Goal: Complete application form: Complete application form

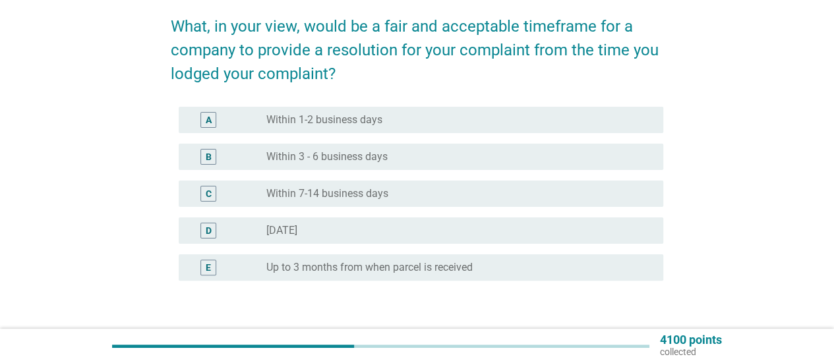
scroll to position [66, 0]
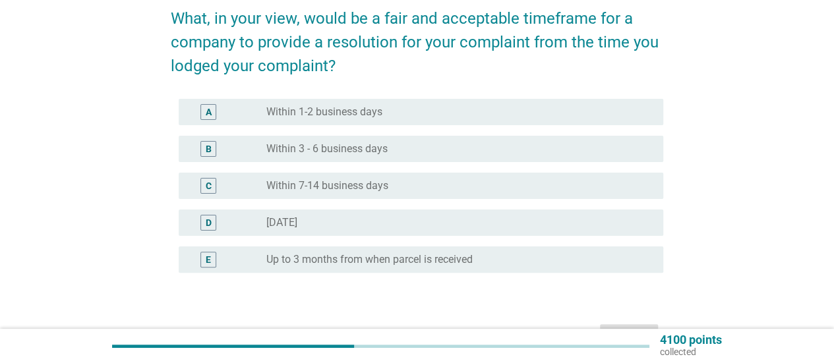
click at [405, 99] on div "A radio_button_unchecked Within 1-2 business days" at bounding box center [421, 112] width 484 height 26
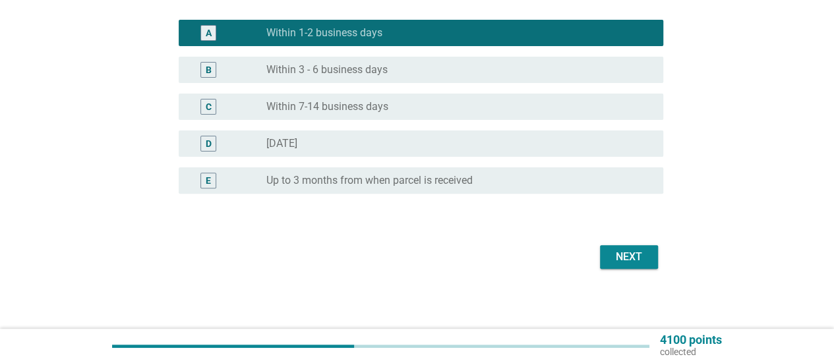
scroll to position [148, 0]
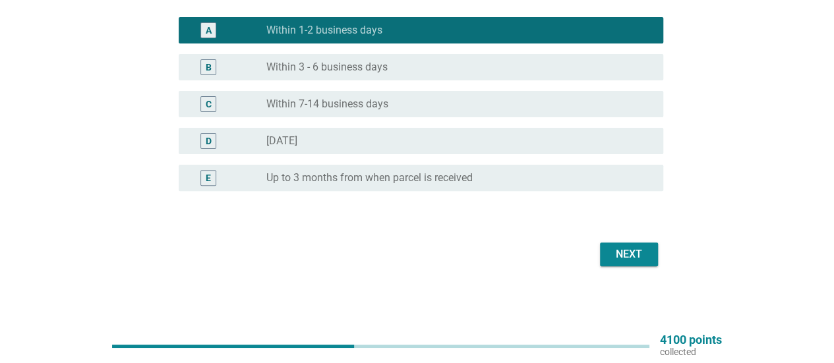
click at [623, 250] on div "Next" at bounding box center [628, 254] width 37 height 16
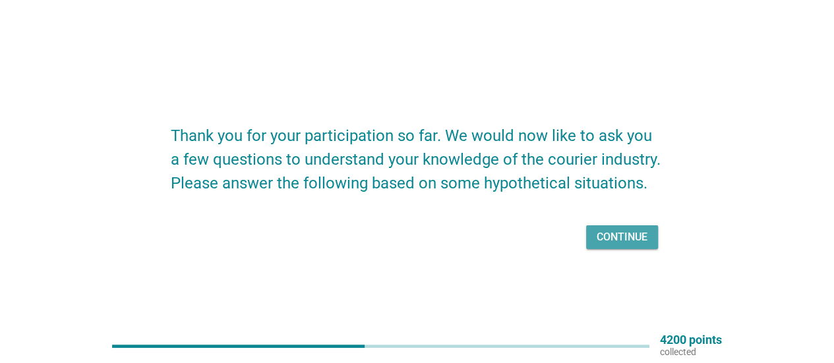
click at [602, 234] on div "Continue" at bounding box center [621, 237] width 51 height 16
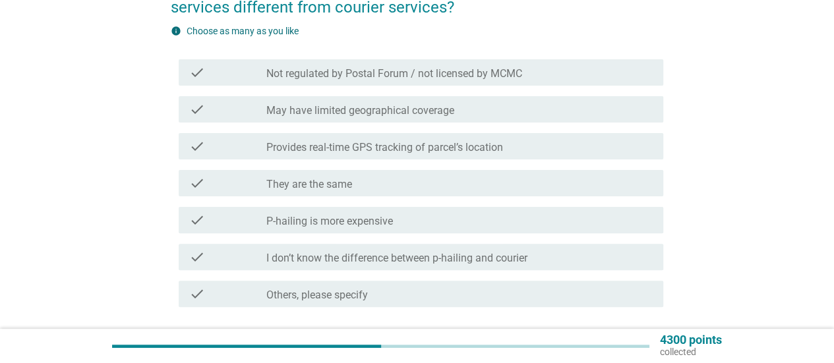
scroll to position [132, 0]
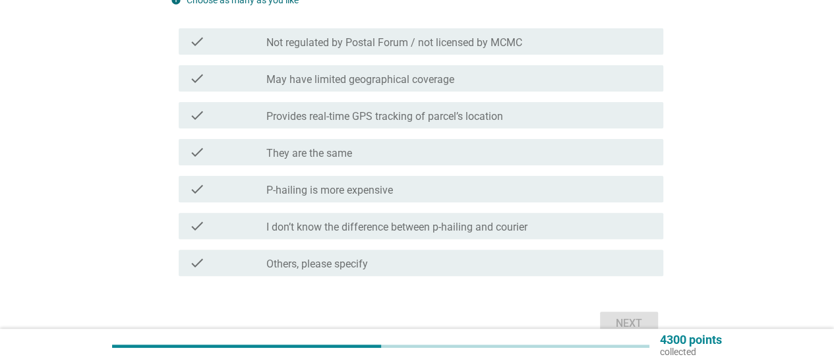
click at [449, 189] on div "check_box_outline_blank P-hailing is more expensive" at bounding box center [459, 189] width 386 height 16
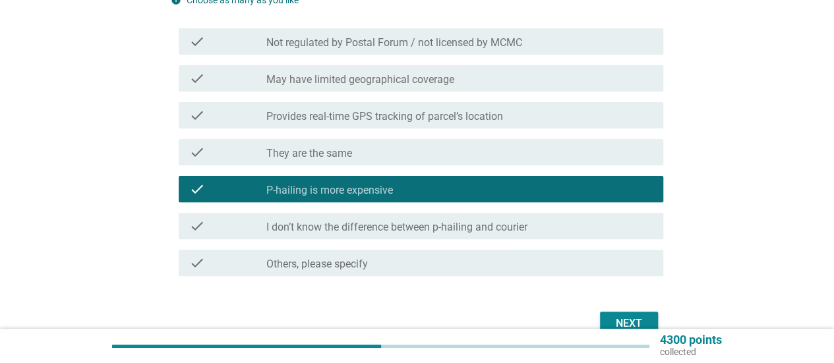
click at [497, 118] on label "Provides real-time GPS tracking of parcel’s location" at bounding box center [384, 116] width 237 height 13
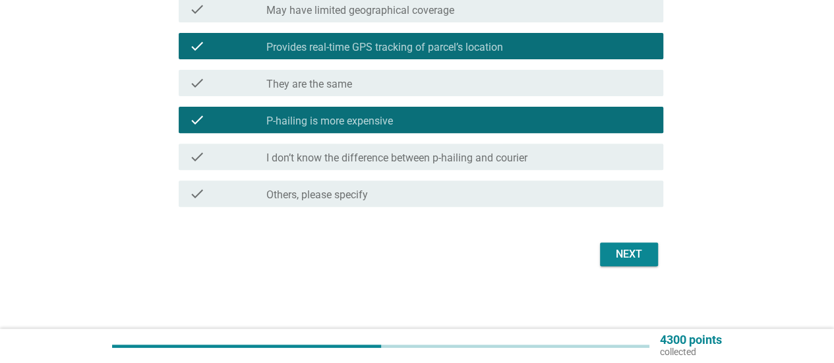
scroll to position [202, 0]
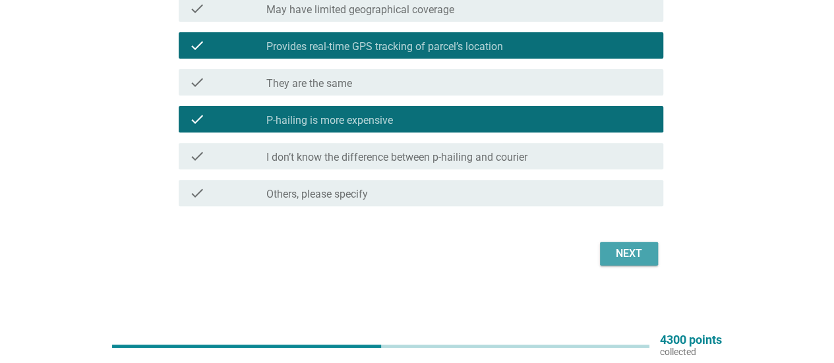
click at [619, 248] on div "Next" at bounding box center [628, 254] width 37 height 16
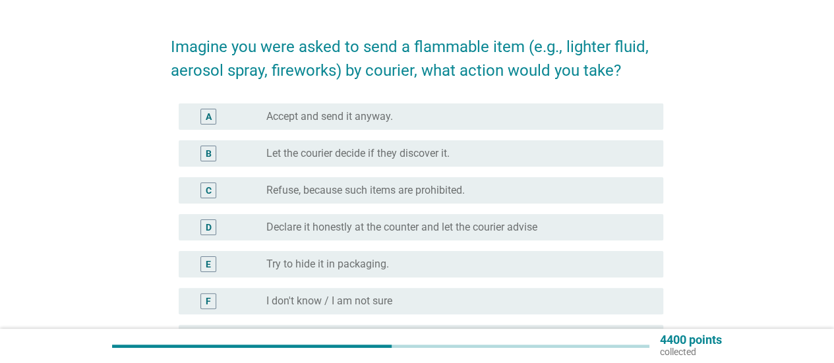
scroll to position [66, 0]
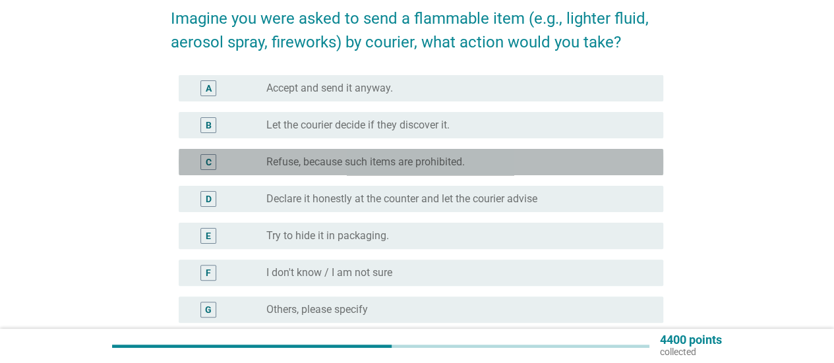
click at [505, 156] on div "radio_button_unchecked Refuse, because such items are prohibited." at bounding box center [454, 162] width 376 height 13
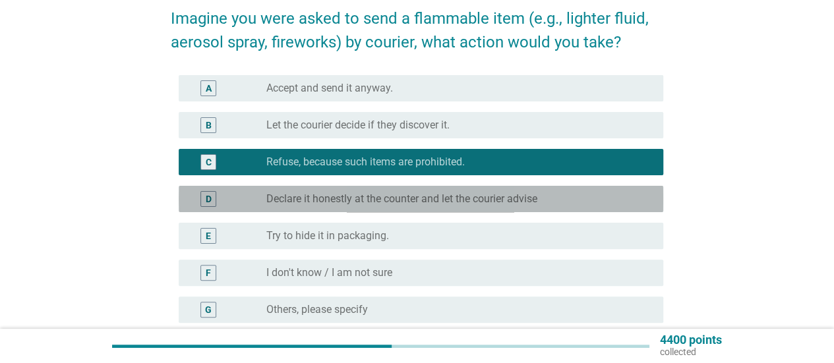
click at [564, 188] on div "D radio_button_unchecked Declare it honestly at the counter and let the courier…" at bounding box center [421, 199] width 484 height 26
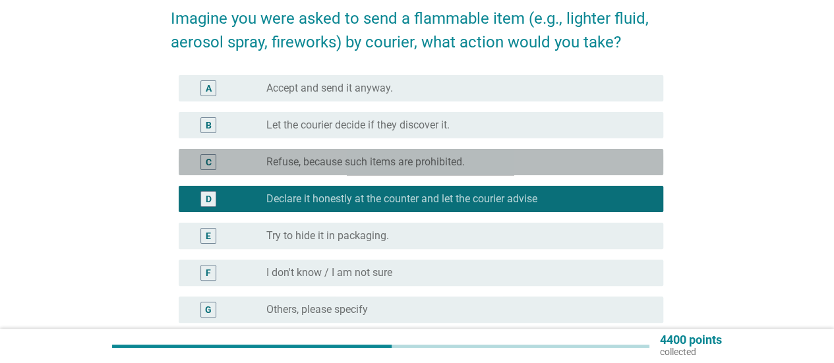
click at [536, 154] on div "radio_button_unchecked Refuse, because such items are prohibited." at bounding box center [459, 162] width 386 height 16
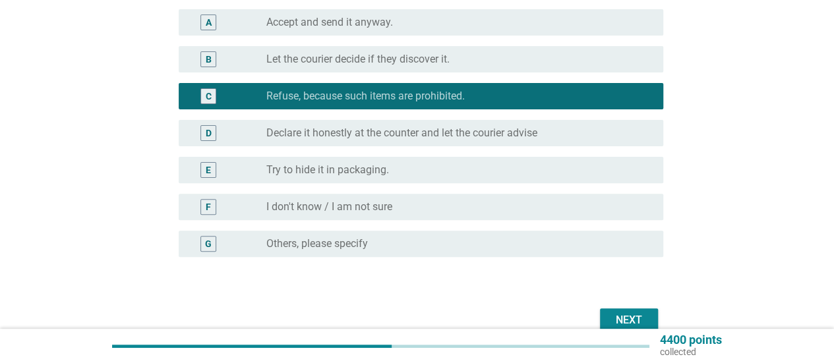
scroll to position [198, 0]
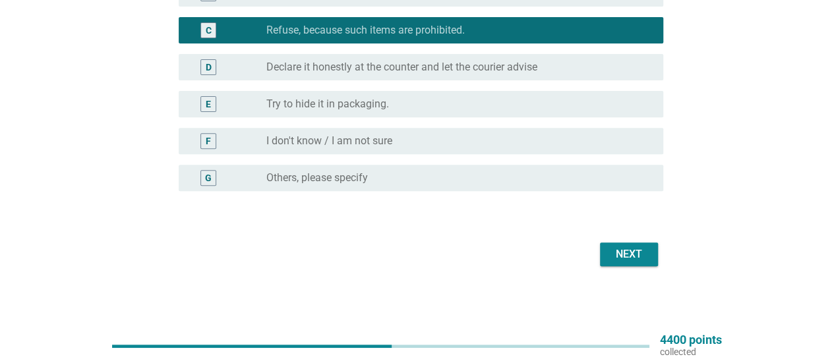
click at [631, 249] on div "Next" at bounding box center [628, 254] width 37 height 16
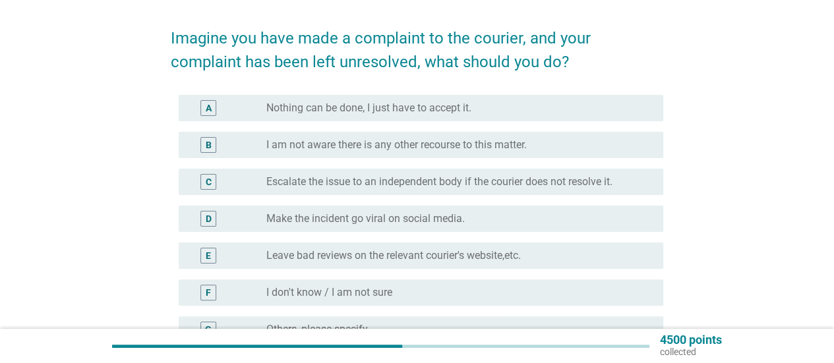
scroll to position [66, 0]
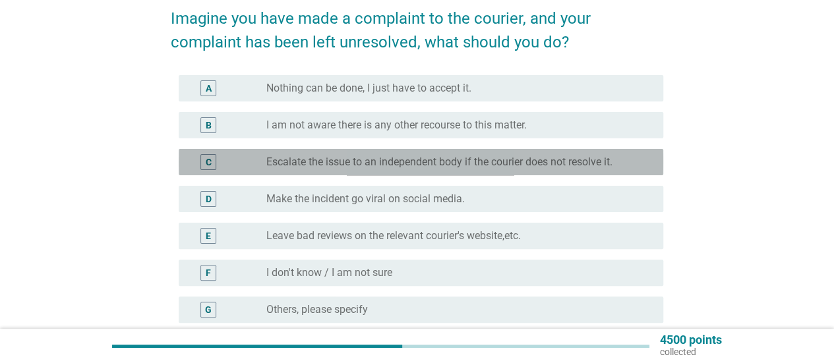
click at [493, 158] on label "Escalate the issue to an independent body if the courier does not resolve it." at bounding box center [439, 162] width 346 height 13
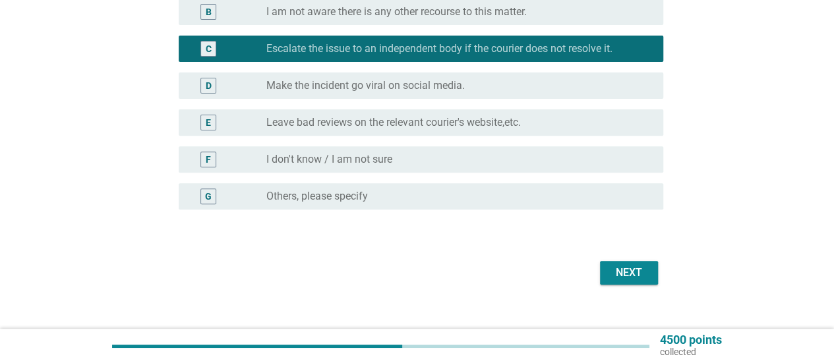
scroll to position [198, 0]
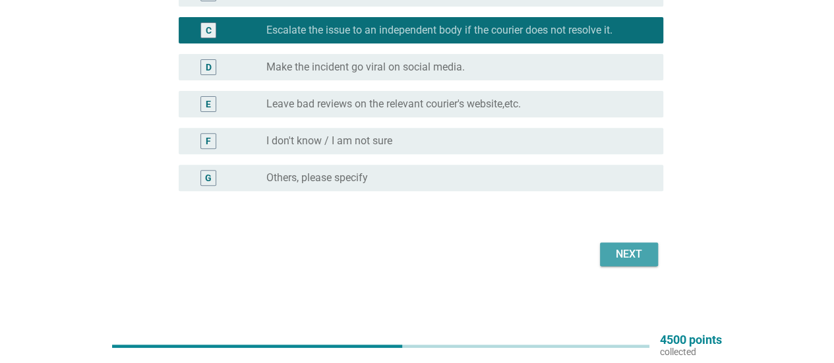
click at [627, 244] on button "Next" at bounding box center [629, 255] width 58 height 24
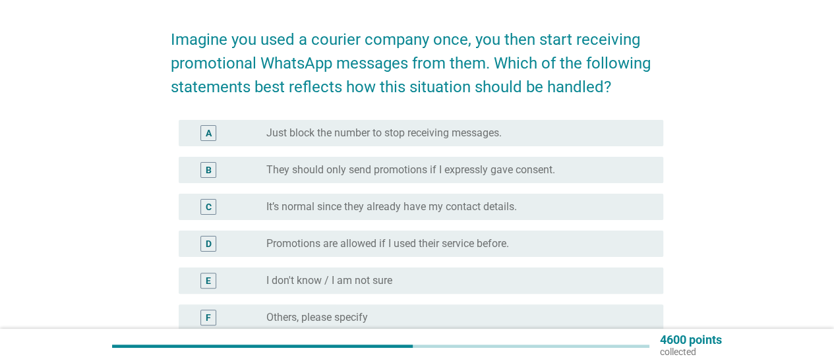
scroll to position [66, 0]
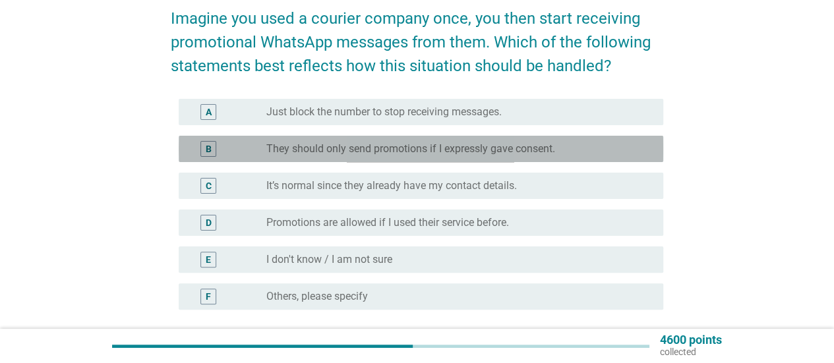
click at [560, 160] on div "B radio_button_unchecked They should only send promotions if I expressly gave c…" at bounding box center [421, 149] width 484 height 26
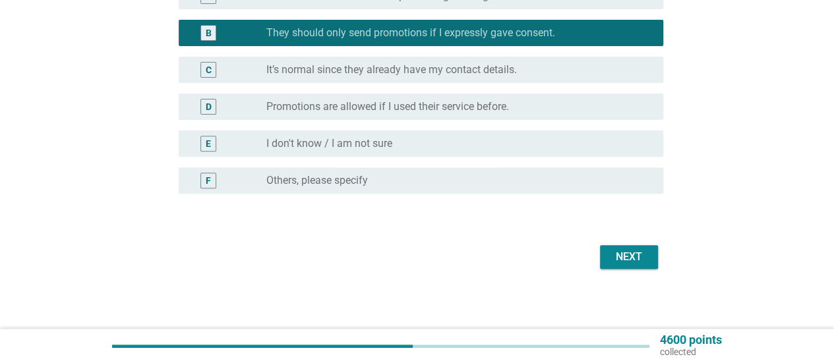
scroll to position [185, 0]
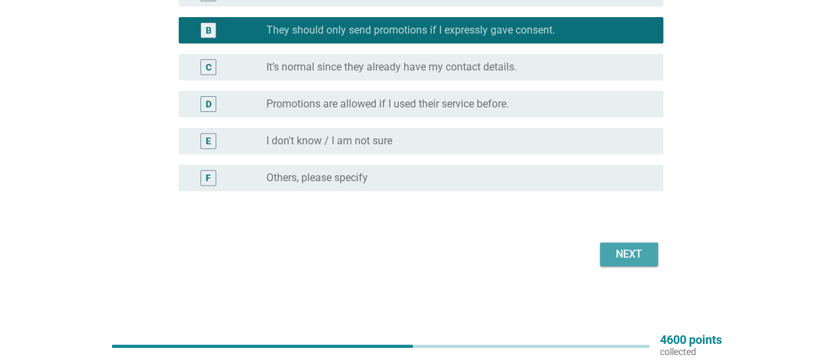
click at [635, 251] on div "Next" at bounding box center [628, 254] width 37 height 16
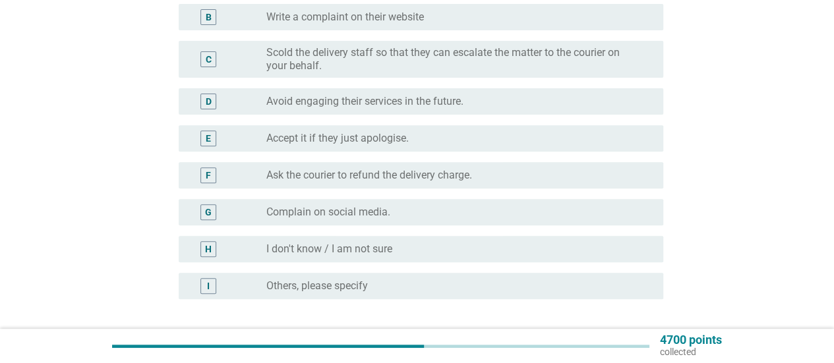
scroll to position [132, 0]
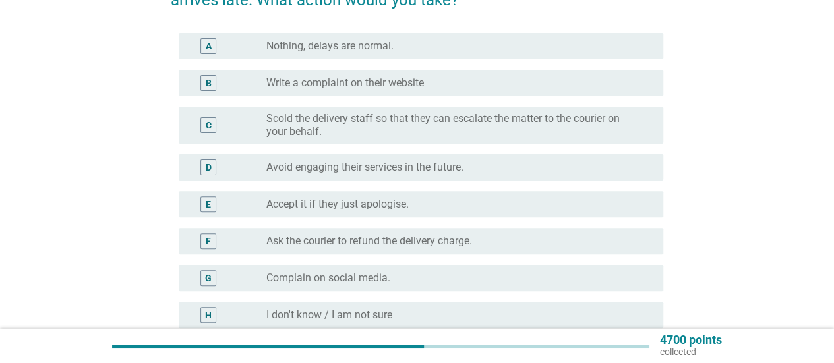
click at [447, 195] on div "E radio_button_unchecked Accept it if they just apologise." at bounding box center [421, 204] width 484 height 26
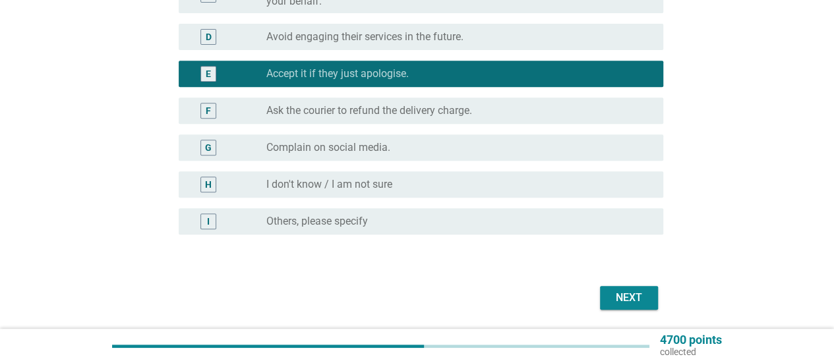
scroll to position [306, 0]
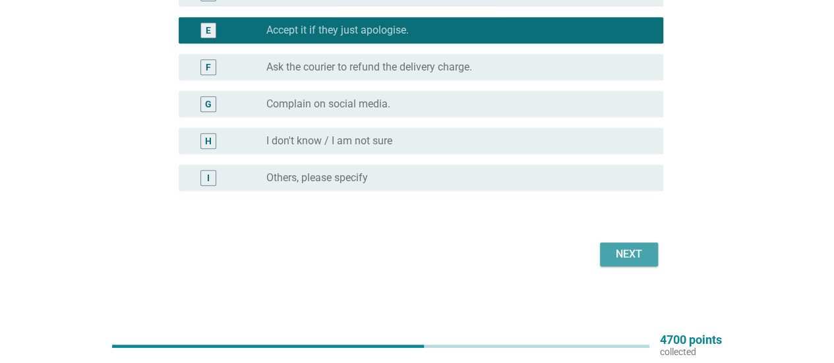
click at [623, 255] on div "Next" at bounding box center [628, 254] width 37 height 16
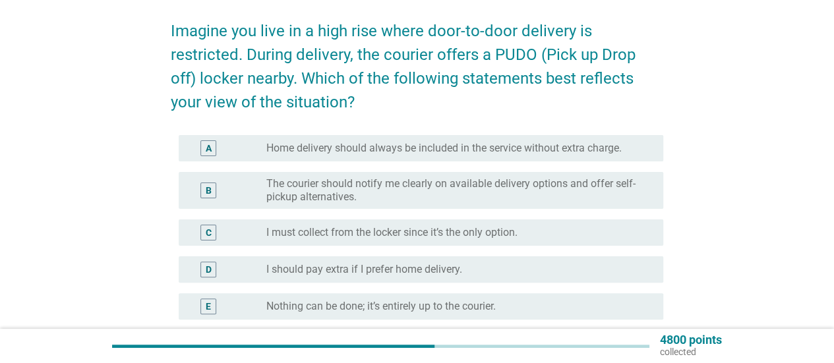
scroll to position [66, 0]
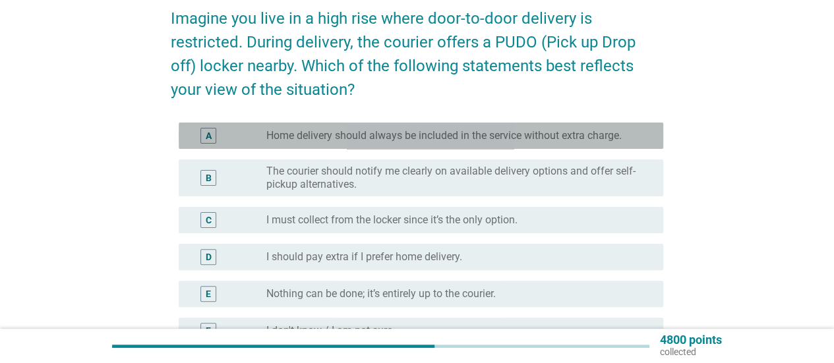
click at [447, 130] on label "Home delivery should always be included in the service without extra charge." at bounding box center [443, 135] width 355 height 13
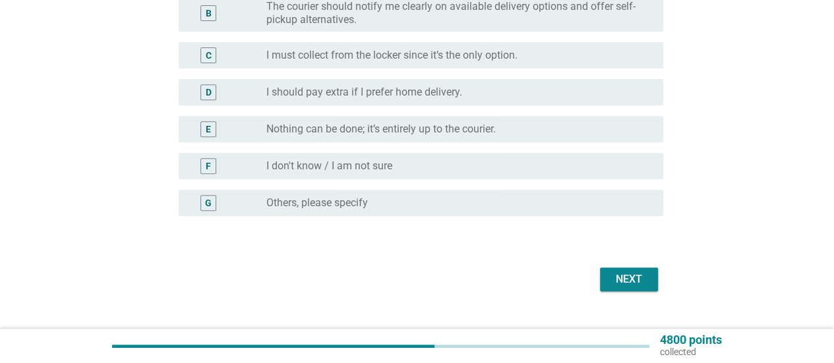
scroll to position [256, 0]
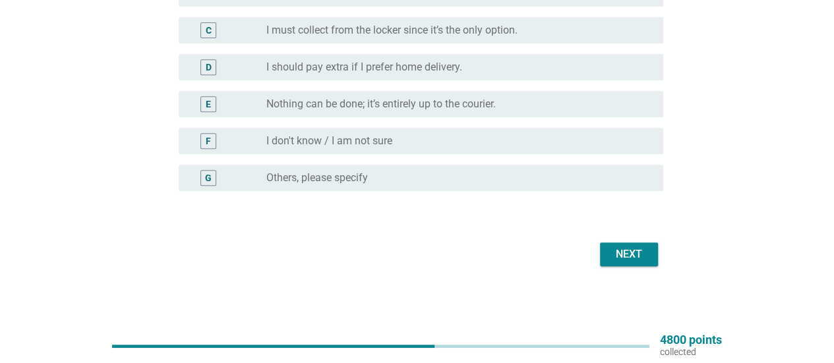
click at [633, 252] on div "Next" at bounding box center [628, 254] width 37 height 16
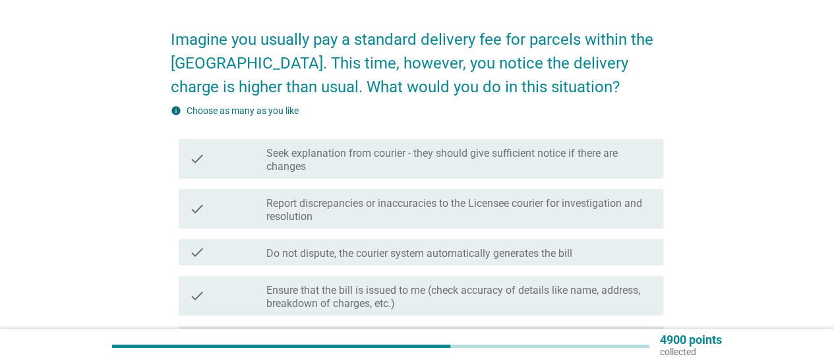
scroll to position [66, 0]
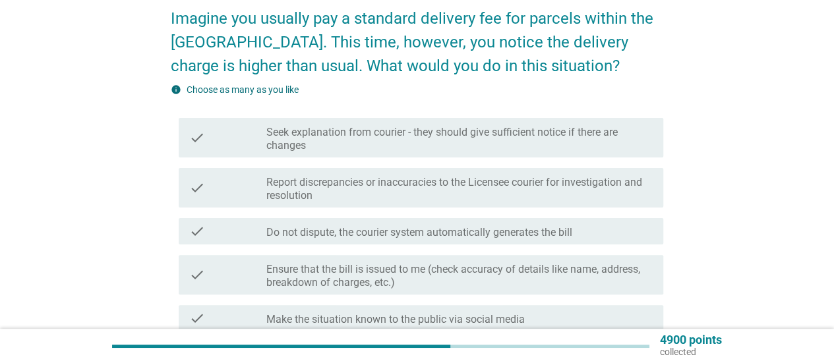
click at [572, 144] on label "Seek explanation from courier - they should give sufficient notice if there are…" at bounding box center [459, 139] width 386 height 26
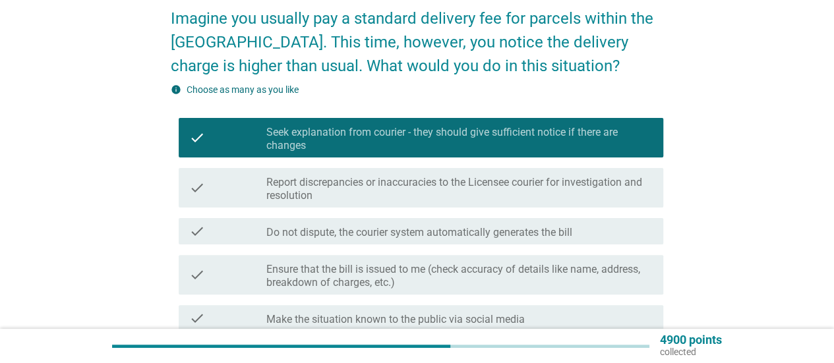
click at [544, 179] on label "Report discrepancies or inaccuracies to the Licensee courier for investigation …" at bounding box center [459, 189] width 386 height 26
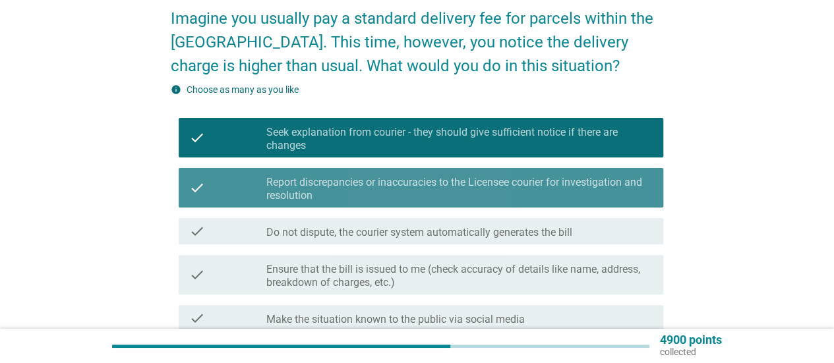
click at [589, 190] on label "Report discrepancies or inaccuracies to the Licensee courier for investigation …" at bounding box center [459, 189] width 386 height 26
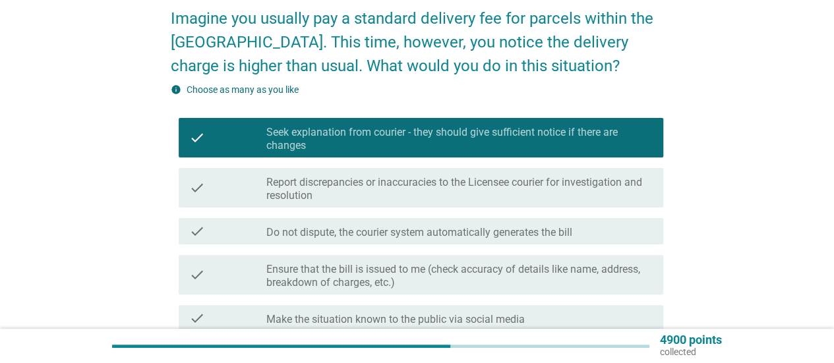
scroll to position [132, 0]
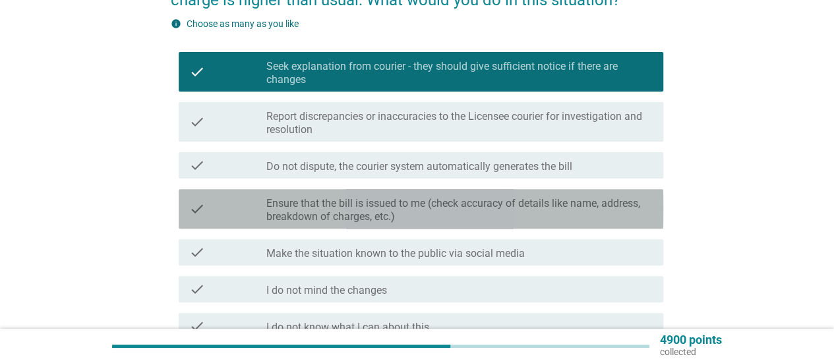
click at [568, 212] on label "Ensure that the bill is issued to me (check accuracy of details like name, addr…" at bounding box center [459, 210] width 386 height 26
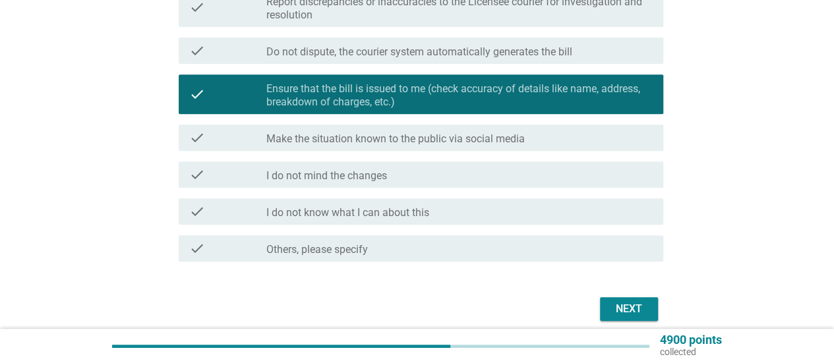
scroll to position [264, 0]
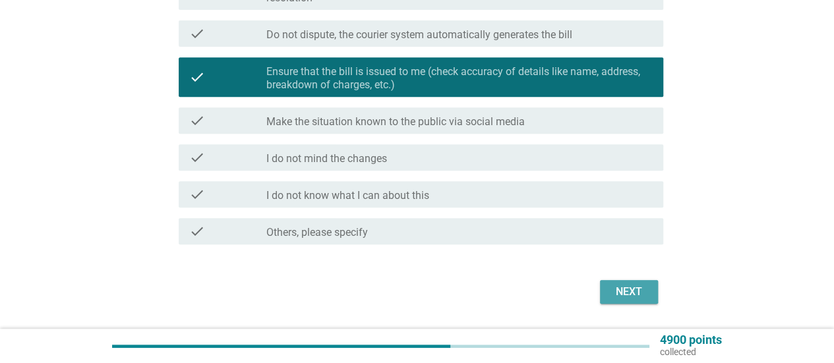
click at [633, 302] on button "Next" at bounding box center [629, 292] width 58 height 24
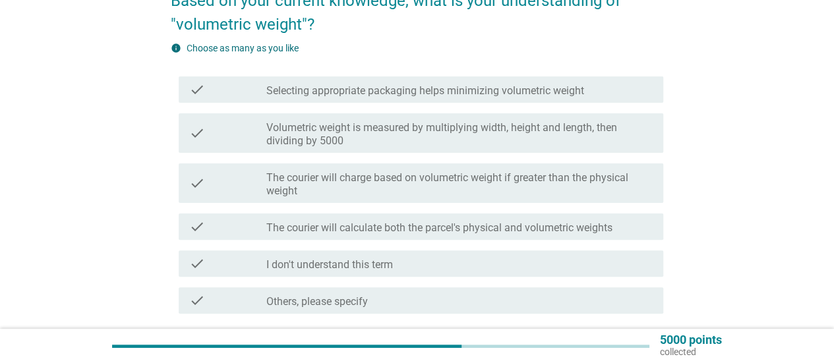
scroll to position [132, 0]
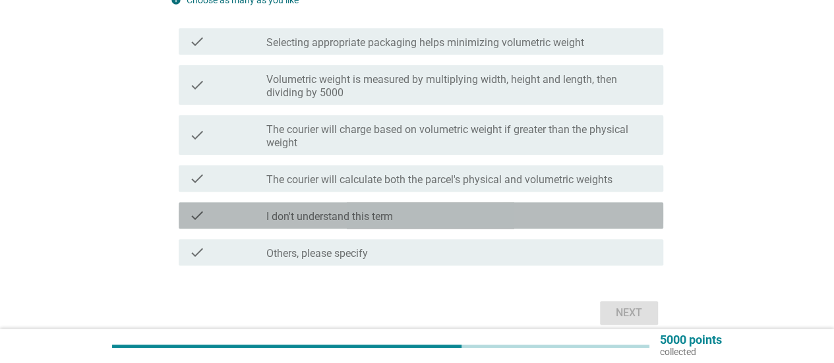
click at [428, 219] on div "check_box_outline_blank I don't understand this term" at bounding box center [459, 216] width 386 height 16
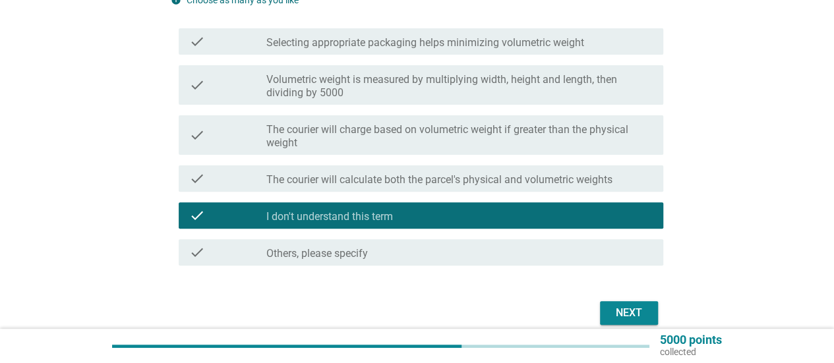
click at [627, 303] on button "Next" at bounding box center [629, 313] width 58 height 24
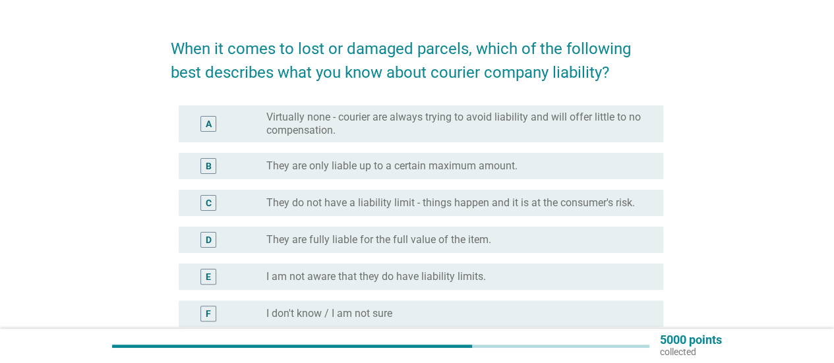
scroll to position [66, 0]
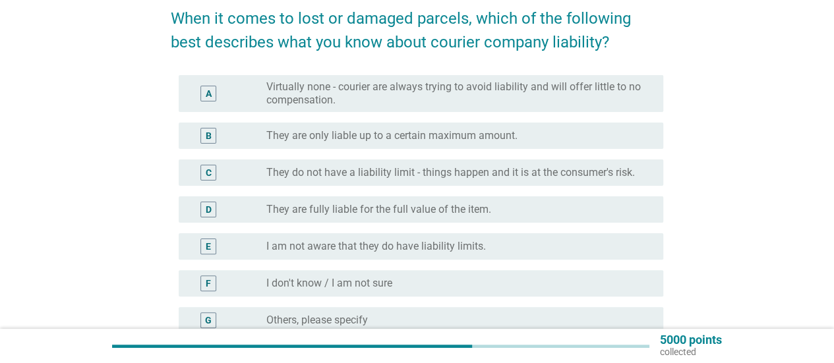
click at [472, 243] on label "I am not aware that they do have liability limits." at bounding box center [375, 246] width 219 height 13
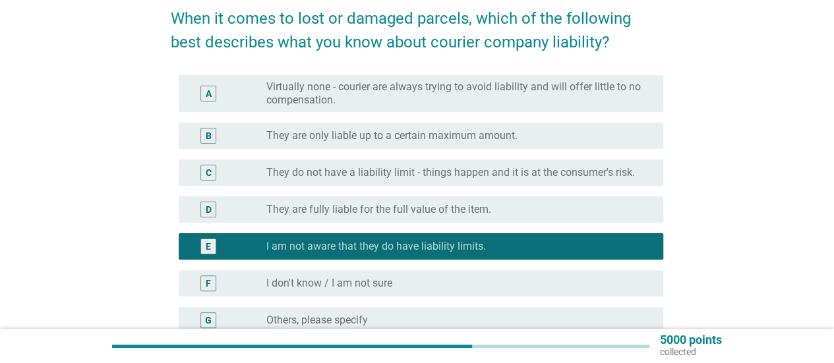
scroll to position [132, 0]
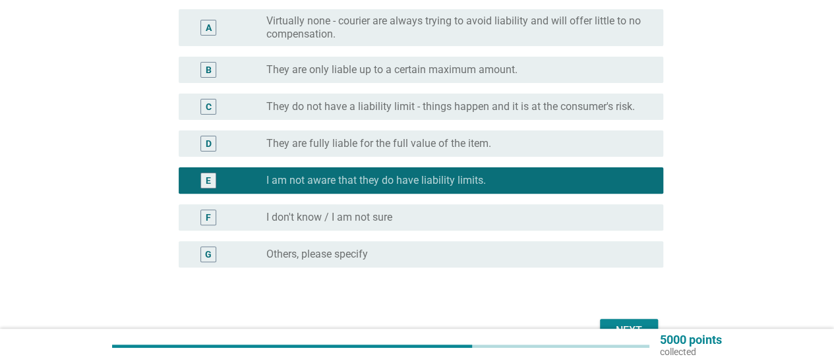
click at [626, 320] on button "Next" at bounding box center [629, 331] width 58 height 24
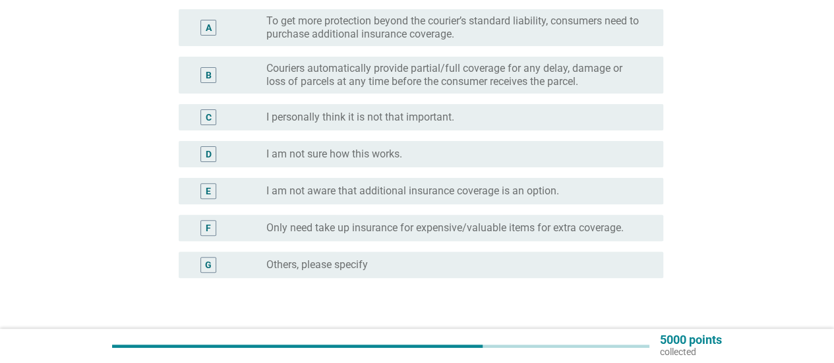
click at [422, 150] on div "radio_button_unchecked I am not sure how this works." at bounding box center [454, 154] width 376 height 13
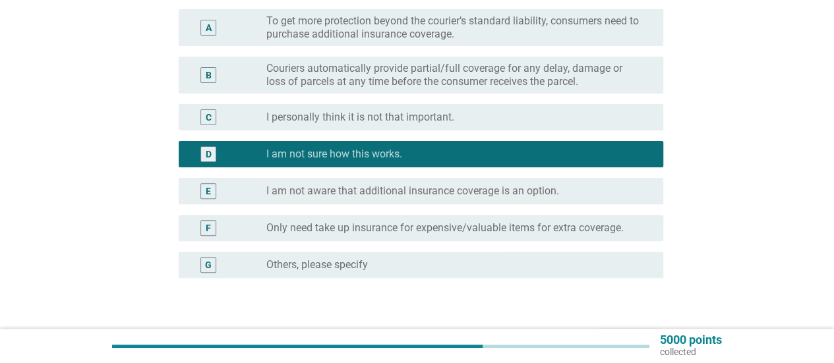
scroll to position [198, 0]
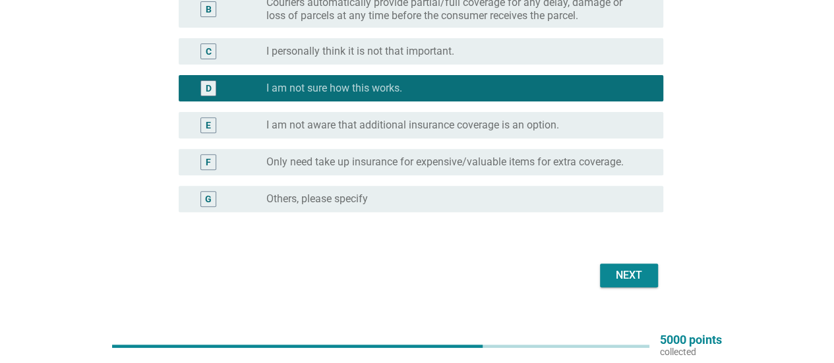
click at [453, 131] on label "I am not aware that additional insurance coverage is an option." at bounding box center [412, 125] width 293 height 13
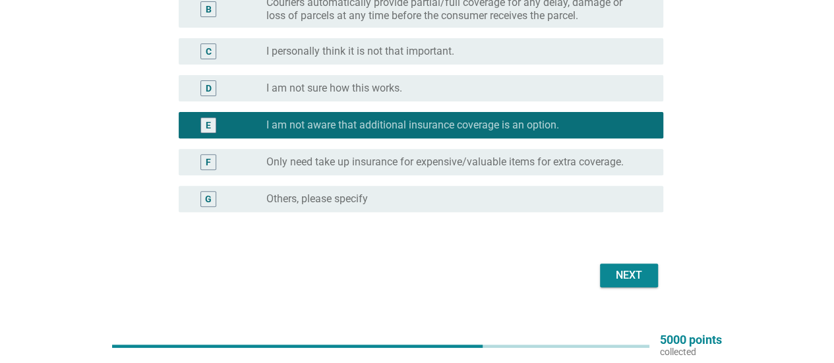
click at [463, 83] on div "radio_button_unchecked I am not sure how this works." at bounding box center [454, 88] width 376 height 13
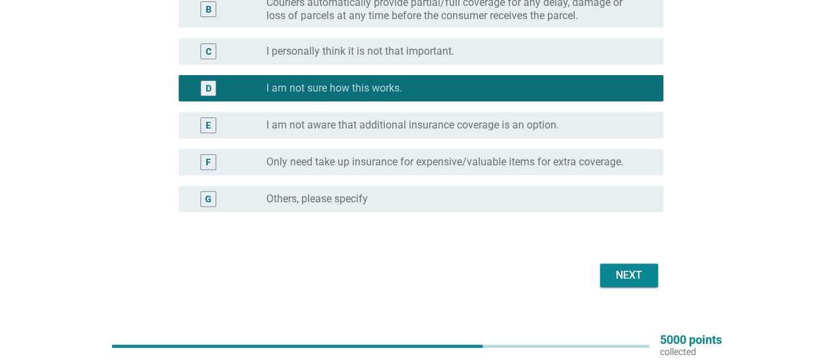
click at [610, 265] on button "Next" at bounding box center [629, 276] width 58 height 24
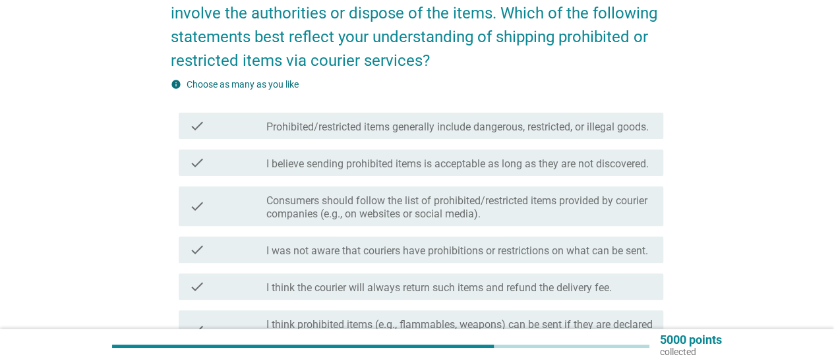
scroll to position [132, 0]
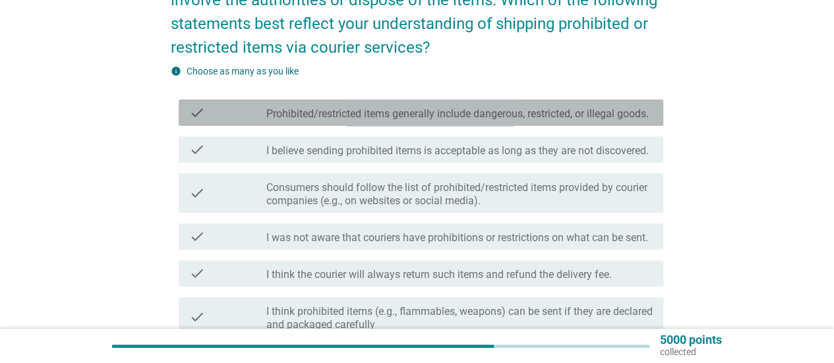
click at [519, 121] on label "Prohibited/restricted items generally include dangerous, restricted, or illegal…" at bounding box center [457, 113] width 382 height 13
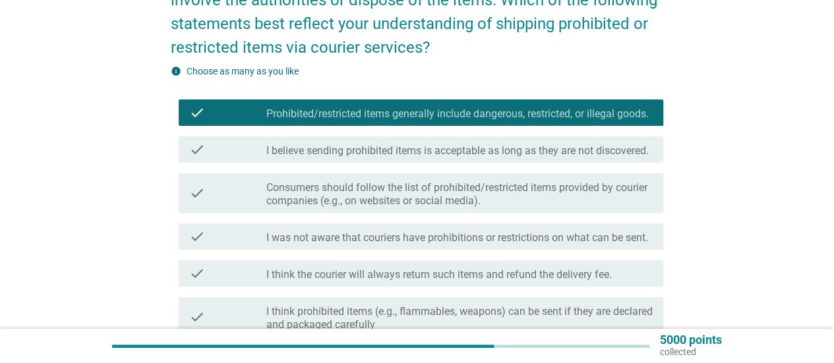
click at [509, 158] on label "I believe sending prohibited items is acceptable as long as they are not discov…" at bounding box center [457, 150] width 382 height 13
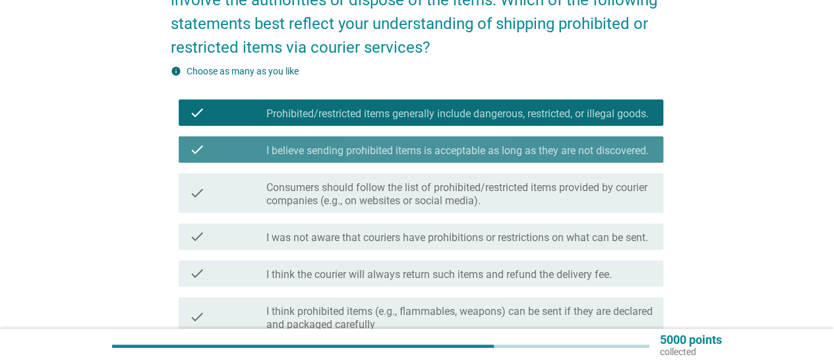
click at [504, 158] on label "I believe sending prohibited items is acceptable as long as they are not discov…" at bounding box center [457, 150] width 382 height 13
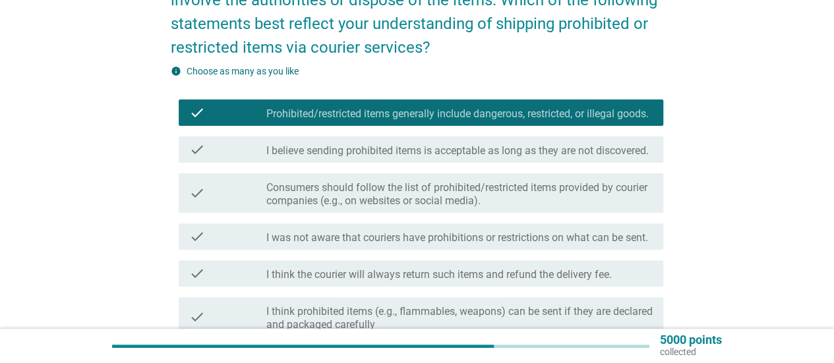
click at [569, 208] on label "Consumers should follow the list of prohibited/restricted items provided by cou…" at bounding box center [459, 194] width 386 height 26
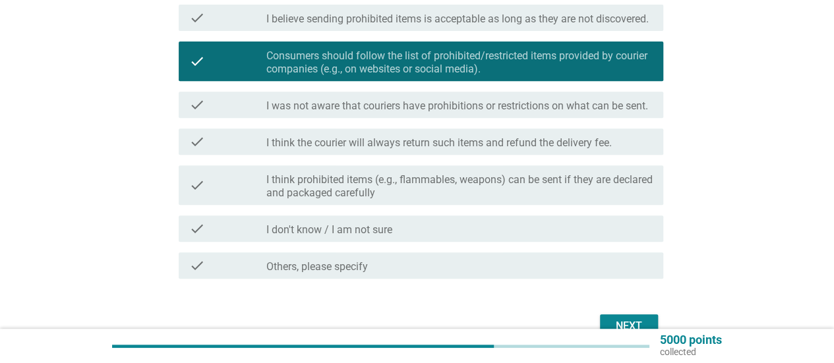
scroll to position [330, 0]
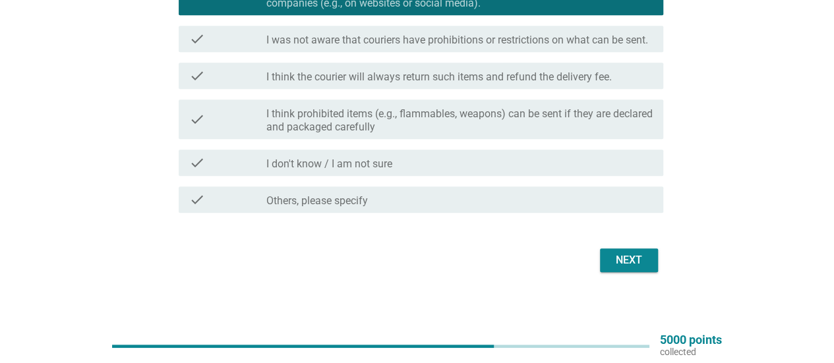
click at [614, 268] on div "Next" at bounding box center [628, 260] width 37 height 16
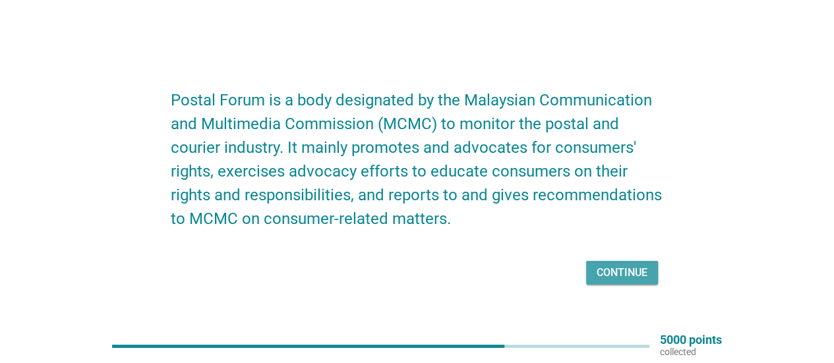
click at [614, 280] on button "Continue" at bounding box center [622, 273] width 72 height 24
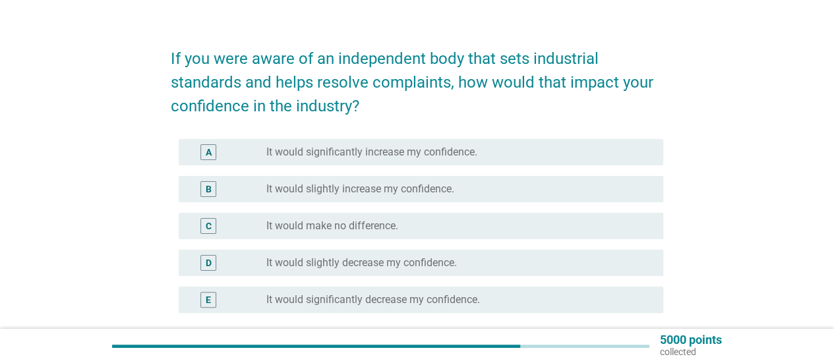
scroll to position [66, 0]
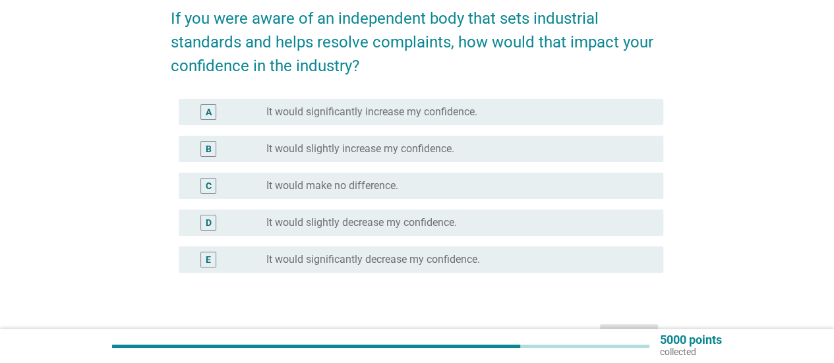
click at [439, 156] on div "radio_button_unchecked It would slightly increase my confidence." at bounding box center [459, 149] width 386 height 16
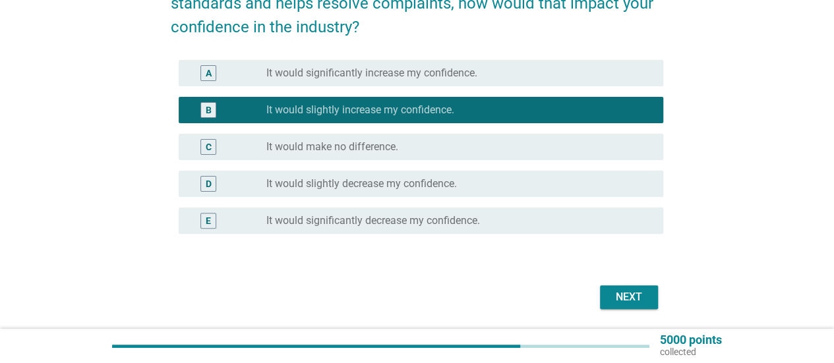
scroll to position [132, 0]
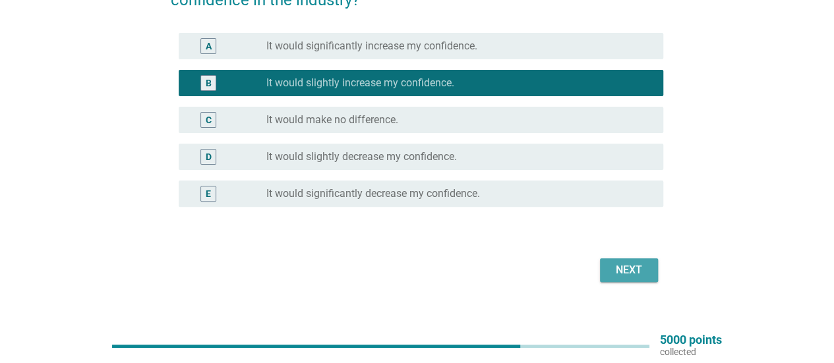
click at [625, 259] on button "Next" at bounding box center [629, 270] width 58 height 24
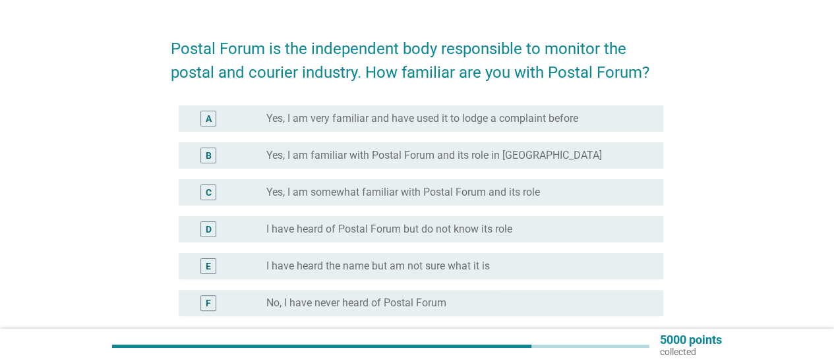
scroll to position [66, 0]
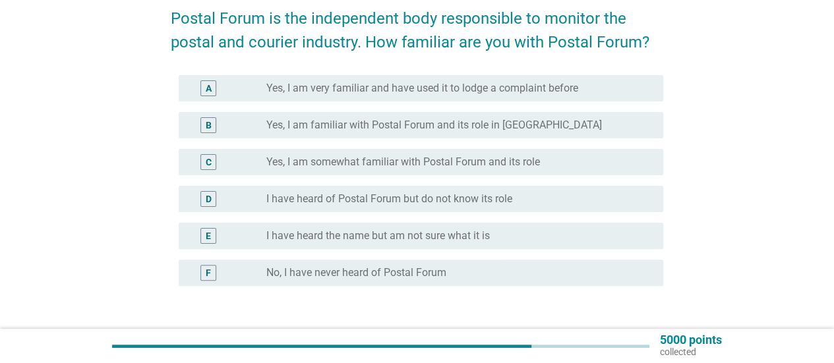
click at [487, 270] on div "radio_button_unchecked No, I have never heard of Postal Forum" at bounding box center [454, 272] width 376 height 13
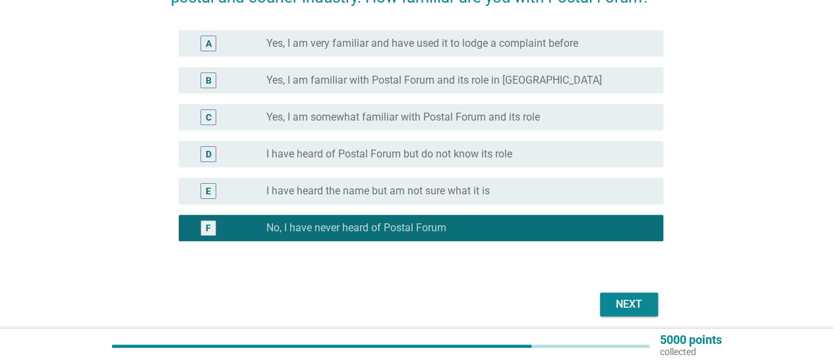
scroll to position [132, 0]
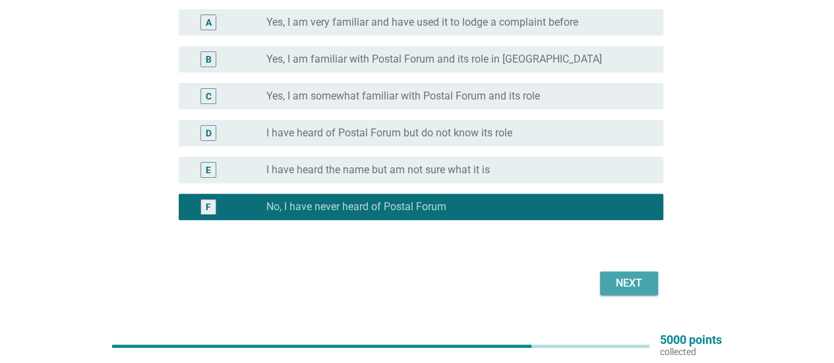
click at [624, 285] on div "Next" at bounding box center [628, 283] width 37 height 16
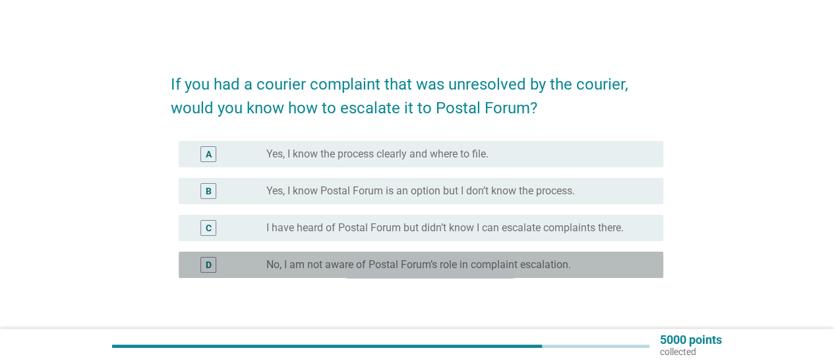
click at [500, 268] on label "No, I am not aware of Postal Forum’s role in complaint escalation." at bounding box center [418, 264] width 304 height 13
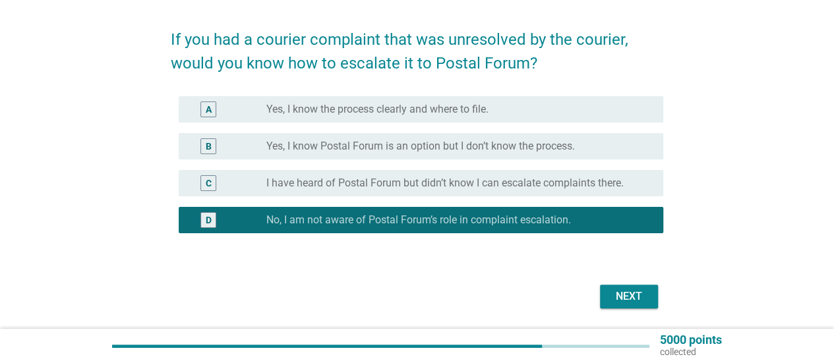
scroll to position [66, 0]
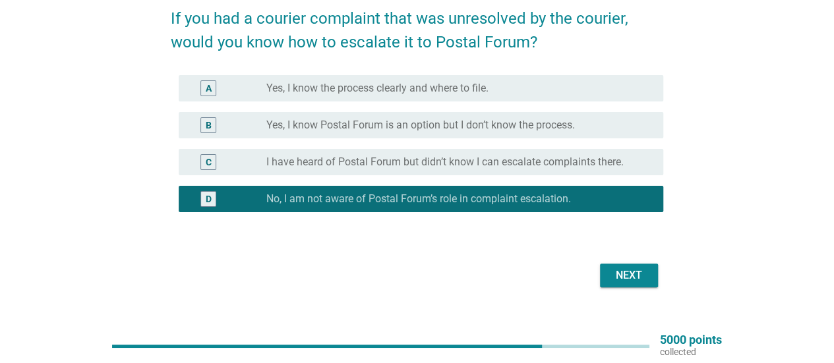
click at [637, 269] on div "Next" at bounding box center [628, 276] width 37 height 16
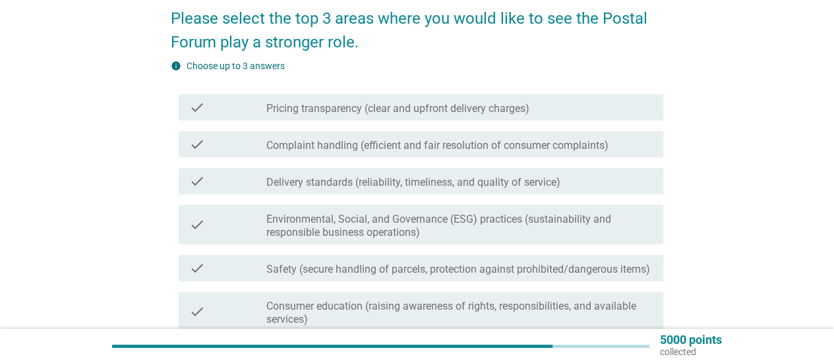
click at [455, 113] on label "Pricing transparency (clear and upfront delivery charges)" at bounding box center [397, 108] width 263 height 13
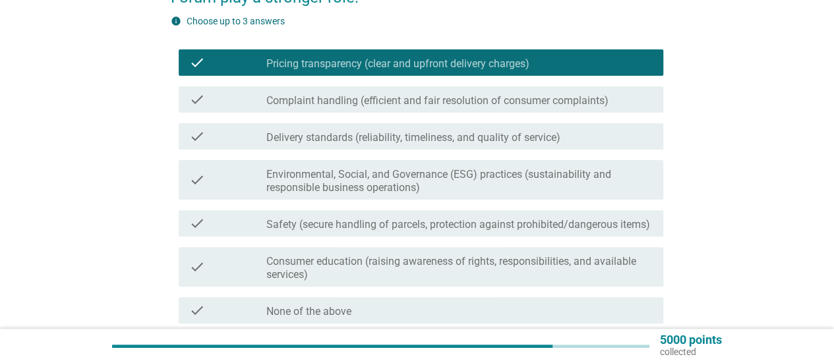
scroll to position [132, 0]
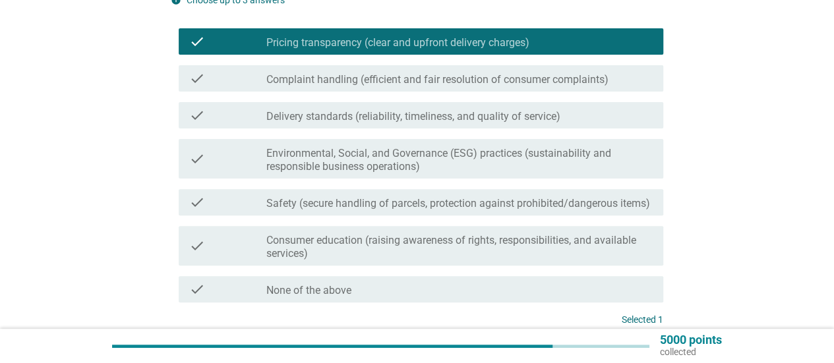
click at [635, 80] on div "check_box_outline_blank Complaint handling (efficient and fair resolution of co…" at bounding box center [459, 79] width 386 height 16
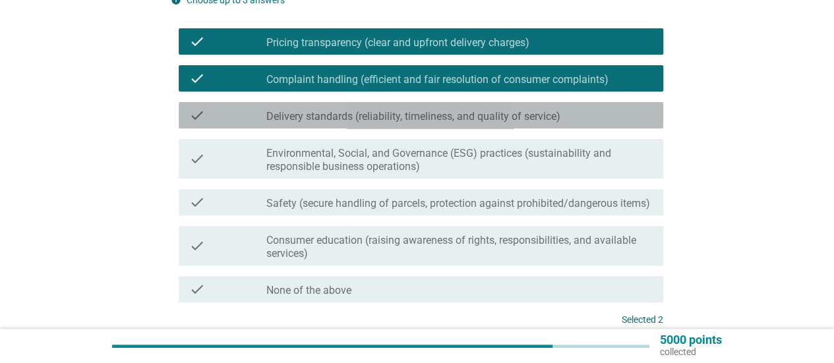
click at [592, 119] on div "check_box_outline_blank Delivery standards (reliability, timeliness, and qualit…" at bounding box center [459, 115] width 386 height 16
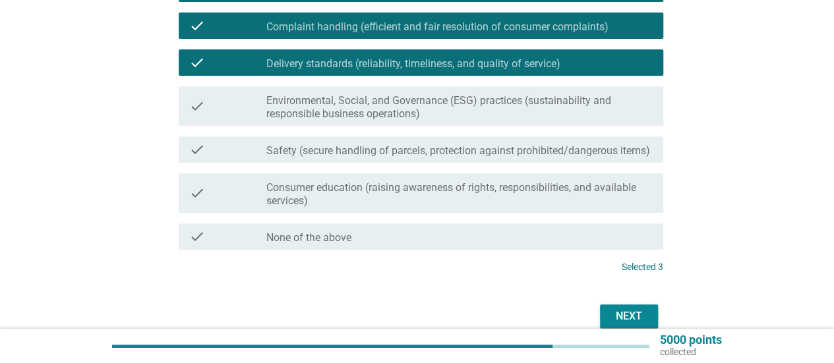
scroll to position [198, 0]
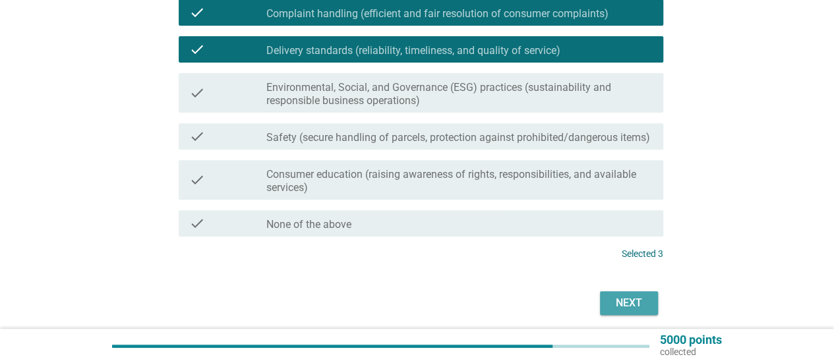
click at [630, 308] on div "Next" at bounding box center [628, 303] width 37 height 16
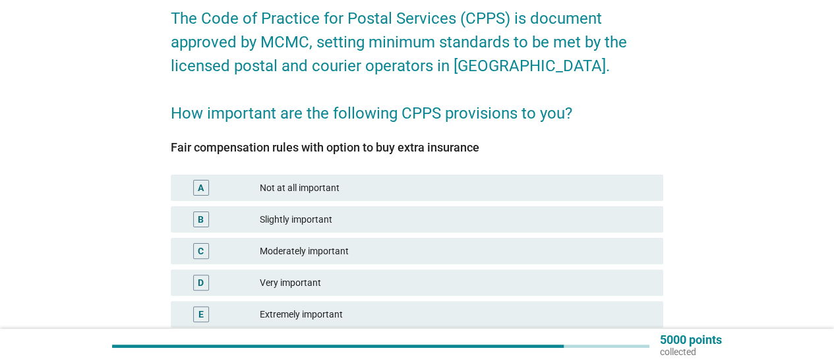
scroll to position [132, 0]
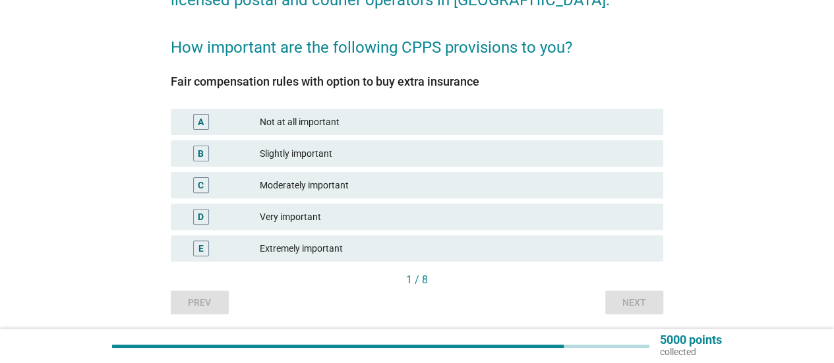
click at [415, 183] on div "Moderately important" at bounding box center [456, 185] width 393 height 16
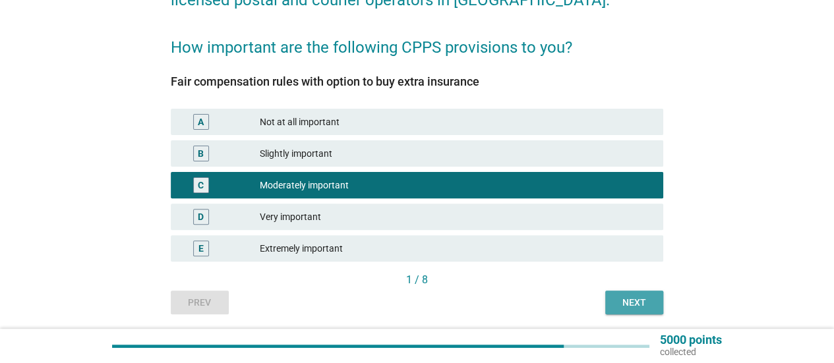
click at [641, 297] on div "Next" at bounding box center [634, 303] width 37 height 14
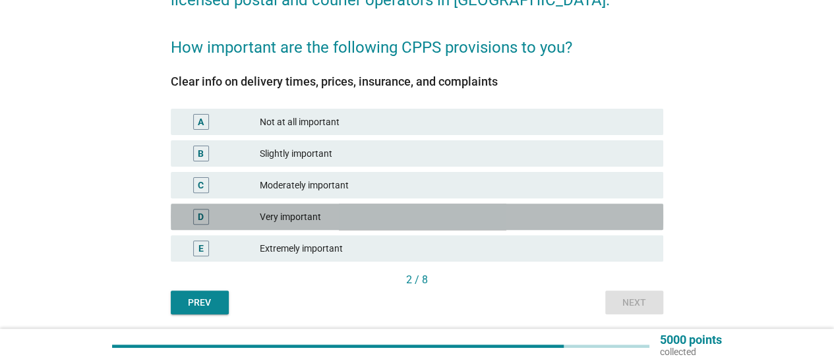
click at [382, 217] on div "Very important" at bounding box center [456, 217] width 393 height 16
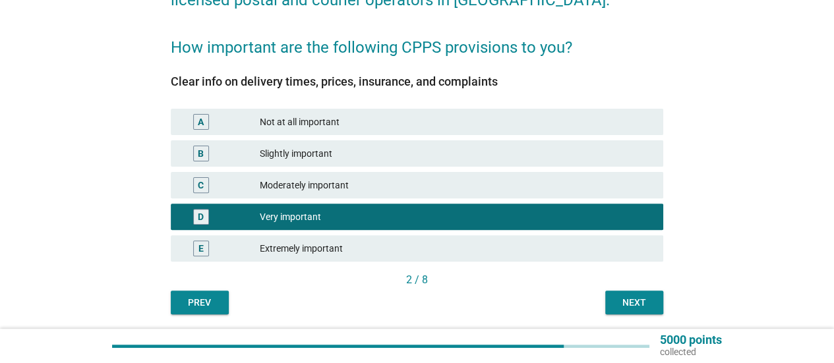
click at [624, 301] on div "Next" at bounding box center [634, 303] width 37 height 14
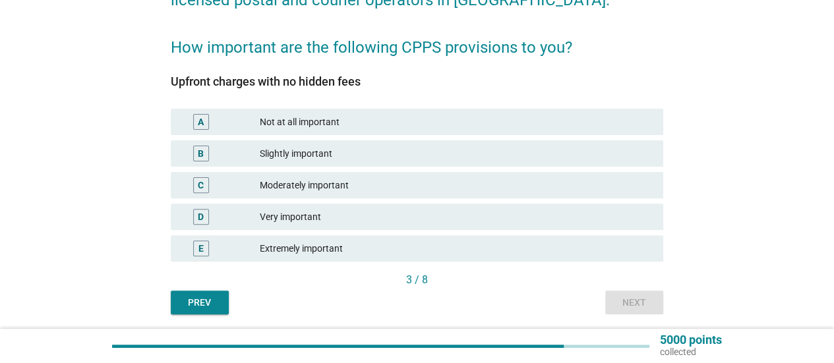
click at [366, 216] on div "Very important" at bounding box center [456, 217] width 393 height 16
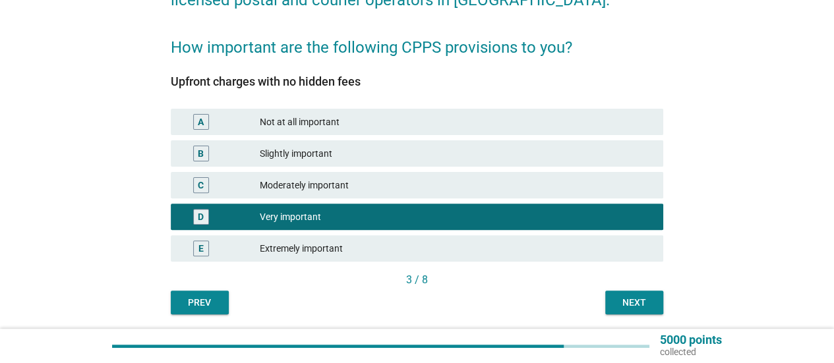
click at [374, 241] on div "Extremely important" at bounding box center [456, 249] width 393 height 16
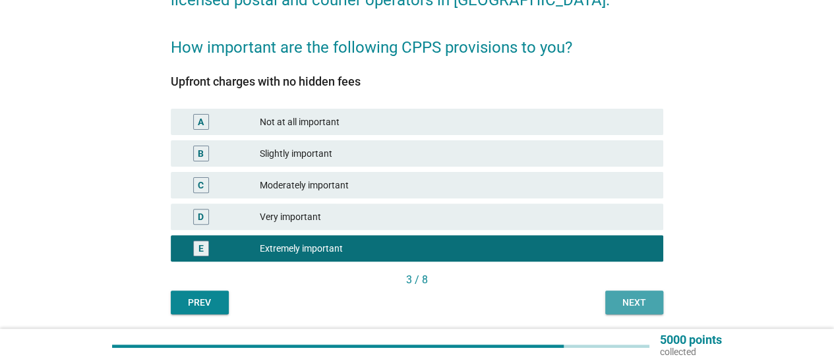
click at [643, 293] on button "Next" at bounding box center [634, 303] width 58 height 24
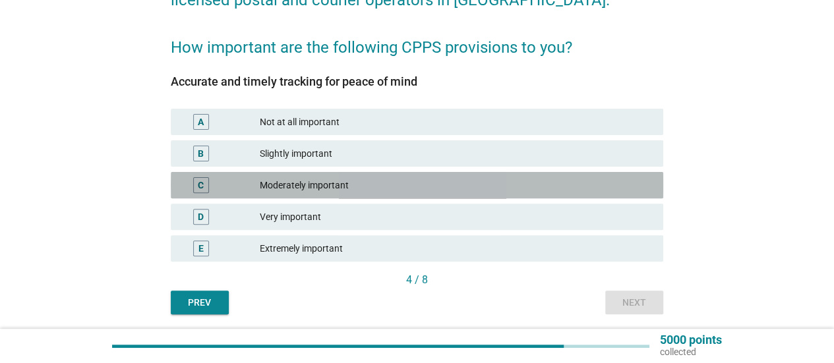
click at [373, 189] on div "Moderately important" at bounding box center [456, 185] width 393 height 16
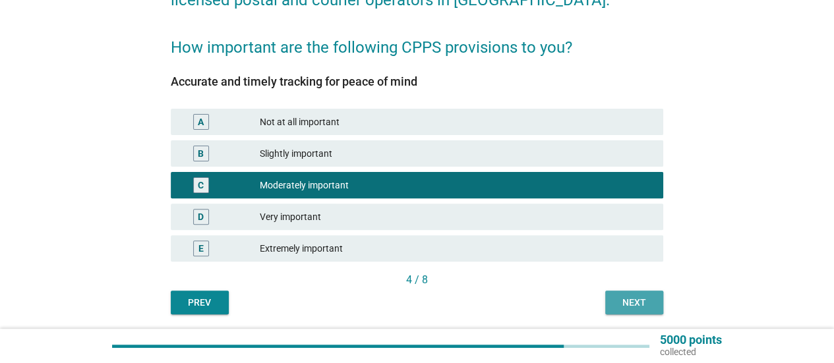
click at [619, 298] on div "Next" at bounding box center [634, 303] width 37 height 14
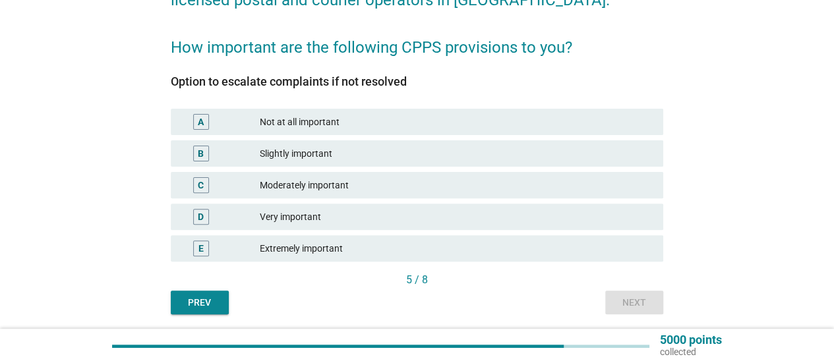
click at [352, 219] on div "Very important" at bounding box center [456, 217] width 393 height 16
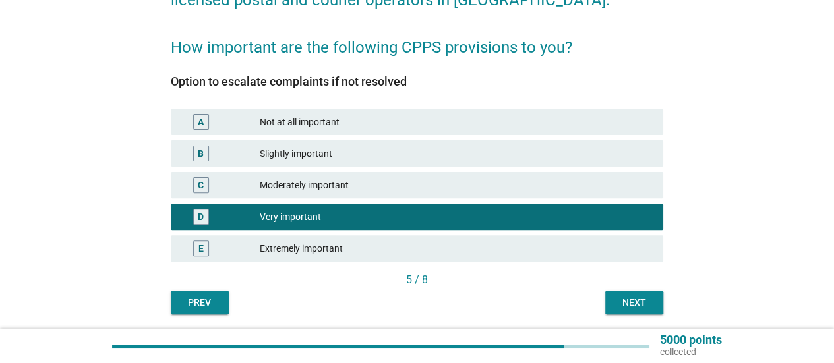
click at [636, 301] on div "Next" at bounding box center [634, 303] width 37 height 14
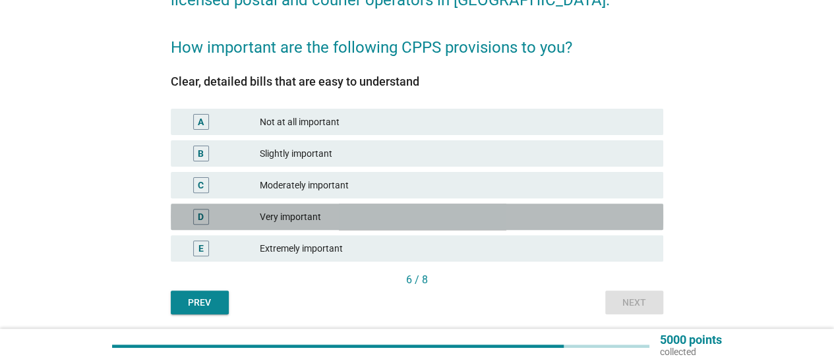
click at [475, 222] on div "Very important" at bounding box center [456, 217] width 393 height 16
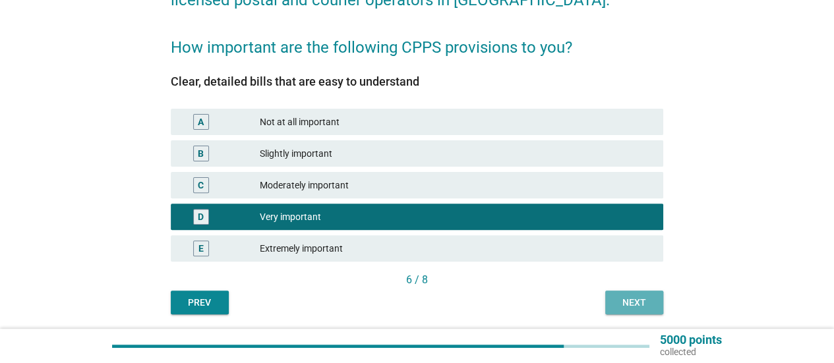
drag, startPoint x: 631, startPoint y: 295, endPoint x: 612, endPoint y: 283, distance: 22.2
click at [631, 295] on button "Next" at bounding box center [634, 303] width 58 height 24
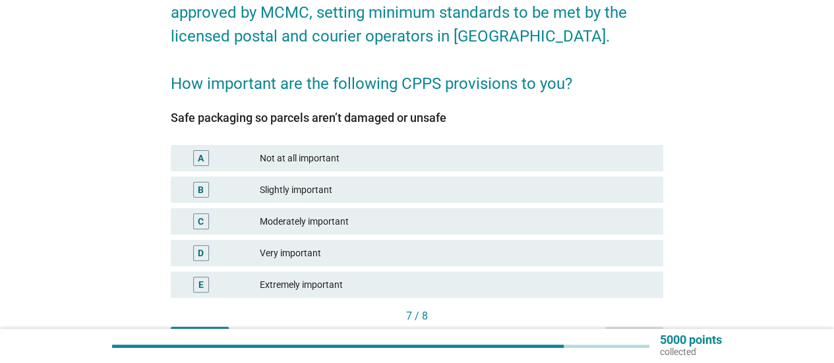
scroll to position [108, 0]
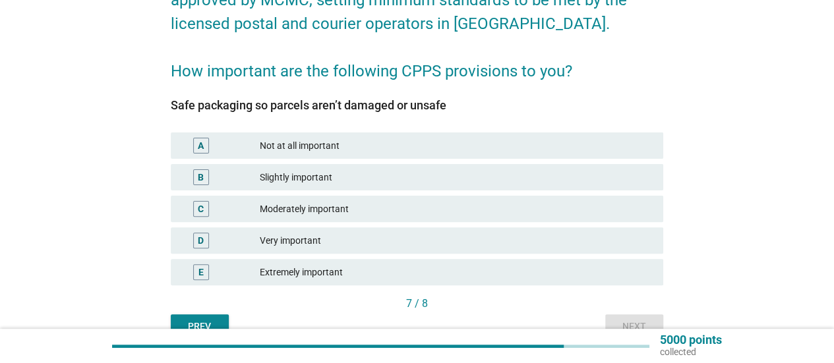
click at [353, 245] on div "Very important" at bounding box center [456, 241] width 393 height 16
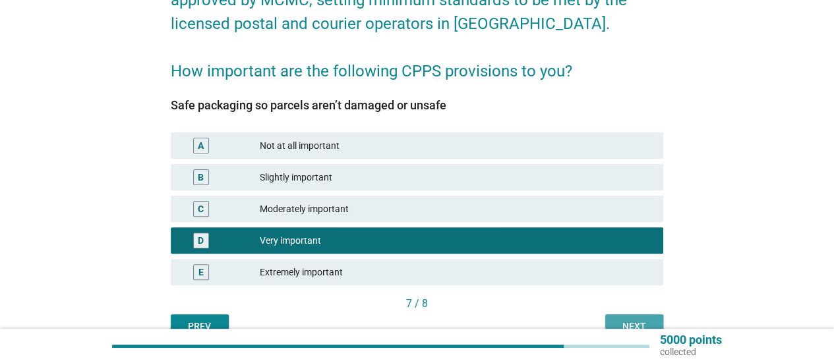
click at [631, 320] on div "Next" at bounding box center [634, 327] width 37 height 14
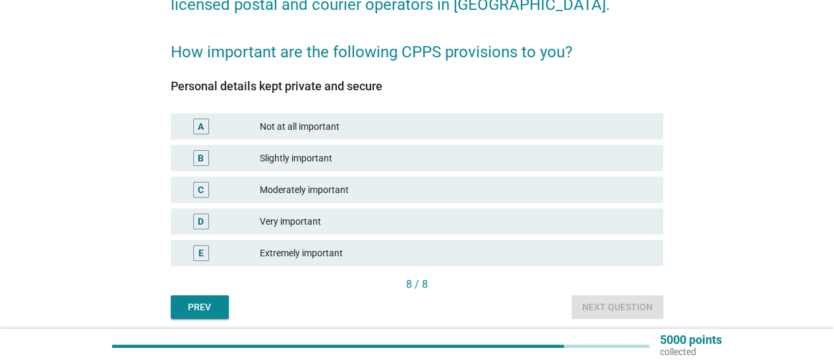
scroll to position [132, 0]
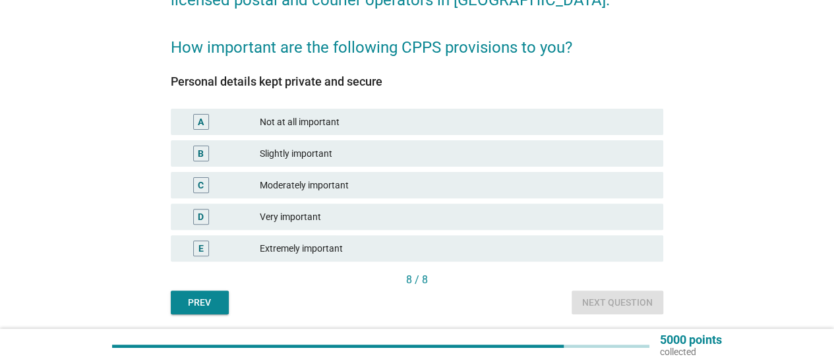
click at [386, 217] on div "Very important" at bounding box center [456, 217] width 393 height 16
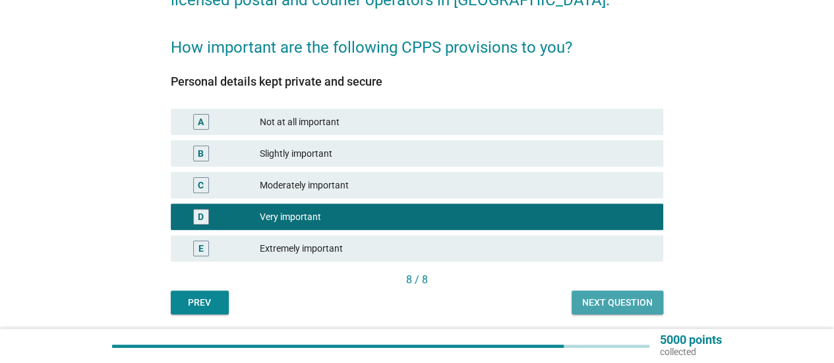
click at [639, 302] on div "Next question" at bounding box center [617, 303] width 71 height 14
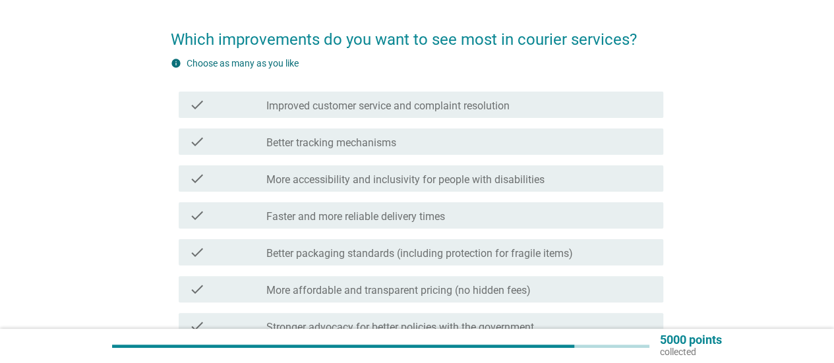
scroll to position [66, 0]
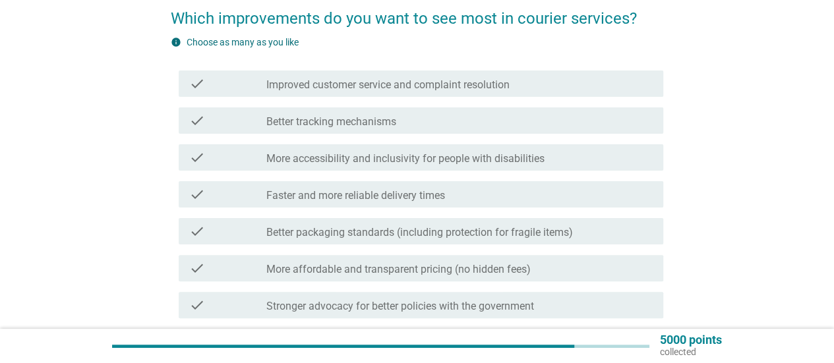
click at [555, 267] on div "check_box_outline_blank More affordable and transparent pricing (no hidden fees)" at bounding box center [459, 268] width 386 height 16
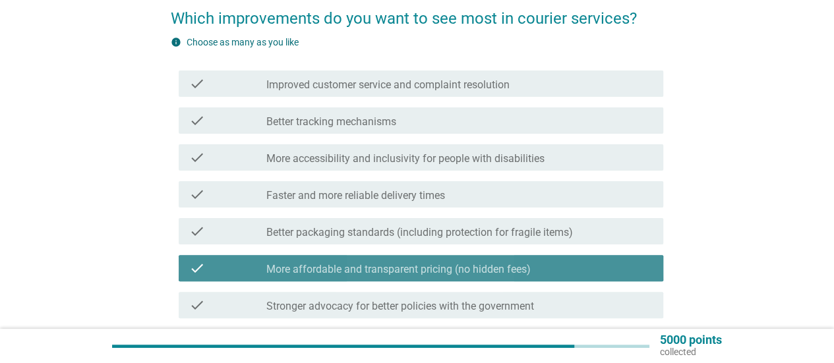
click at [555, 267] on div "check_box_outline_blank More affordable and transparent pricing (no hidden fees)" at bounding box center [459, 268] width 386 height 16
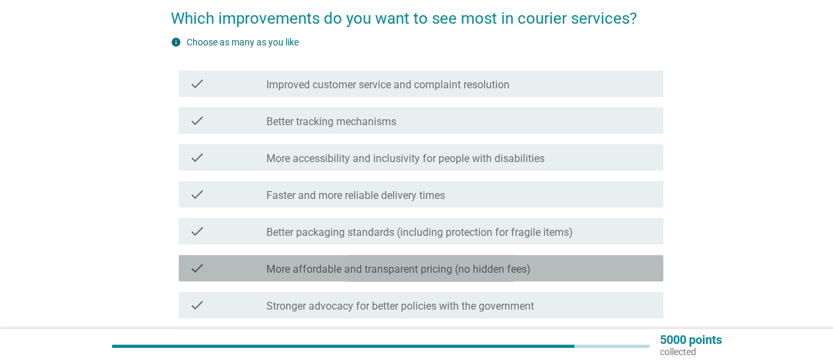
click at [555, 267] on div "check_box_outline_blank More affordable and transparent pricing (no hidden fees)" at bounding box center [459, 268] width 386 height 16
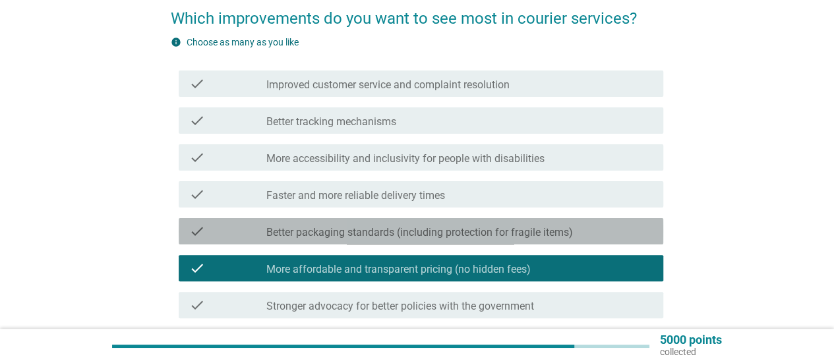
click at [562, 237] on label "Better packaging standards (including protection for fragile items)" at bounding box center [419, 232] width 306 height 13
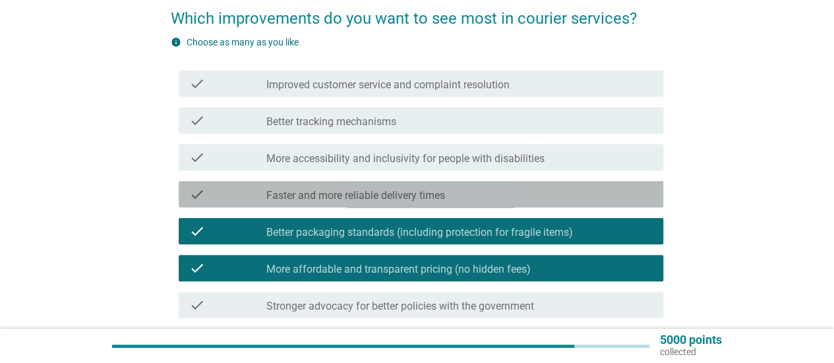
click at [513, 197] on div "check_box_outline_blank Faster and more reliable delivery times" at bounding box center [459, 195] width 386 height 16
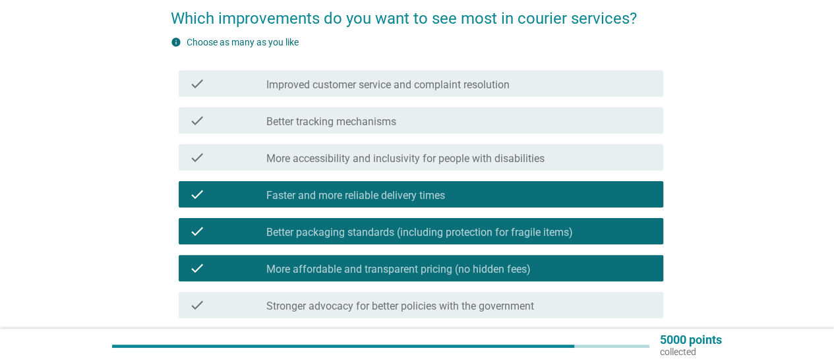
click at [498, 101] on div "check check_box_outline_blank Improved customer service and complaint resolution" at bounding box center [417, 83] width 492 height 37
click at [500, 90] on label "Improved customer service and complaint resolution" at bounding box center [387, 84] width 243 height 13
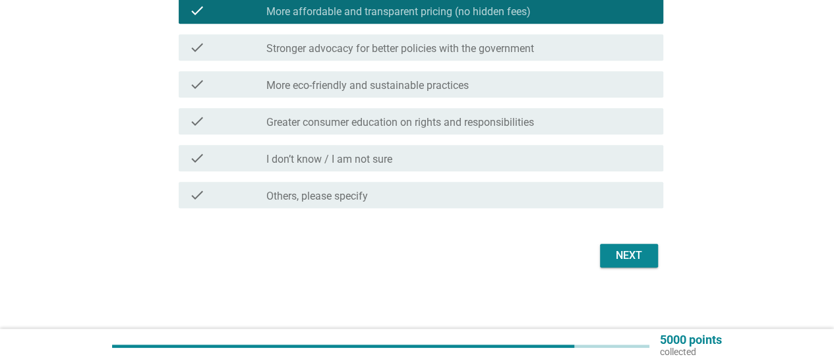
scroll to position [326, 0]
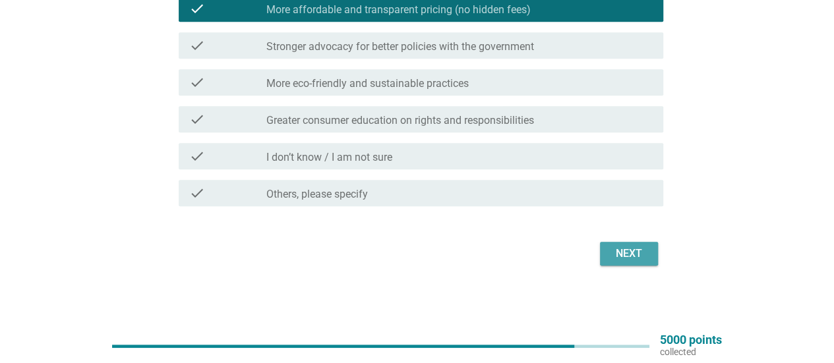
click at [635, 252] on div "Next" at bounding box center [628, 254] width 37 height 16
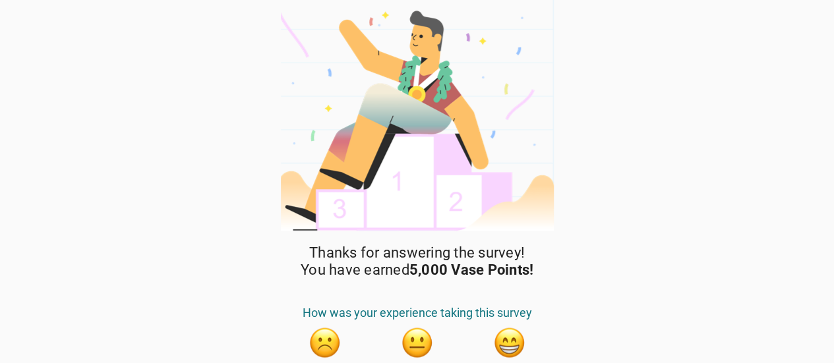
scroll to position [54, 0]
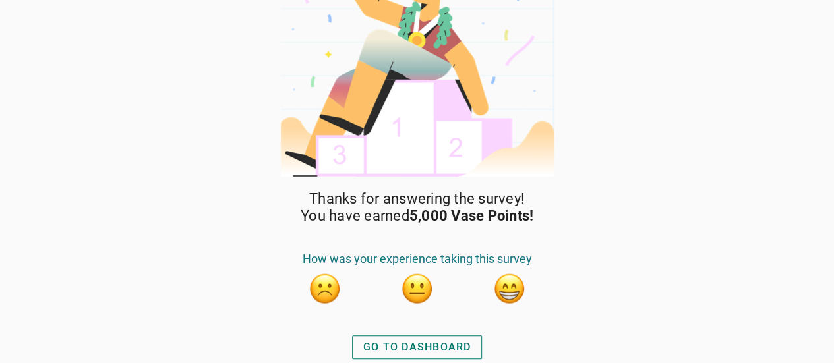
click at [424, 339] on div "GO TO DASHBOARD" at bounding box center [417, 347] width 108 height 16
